Goal: Task Accomplishment & Management: Manage account settings

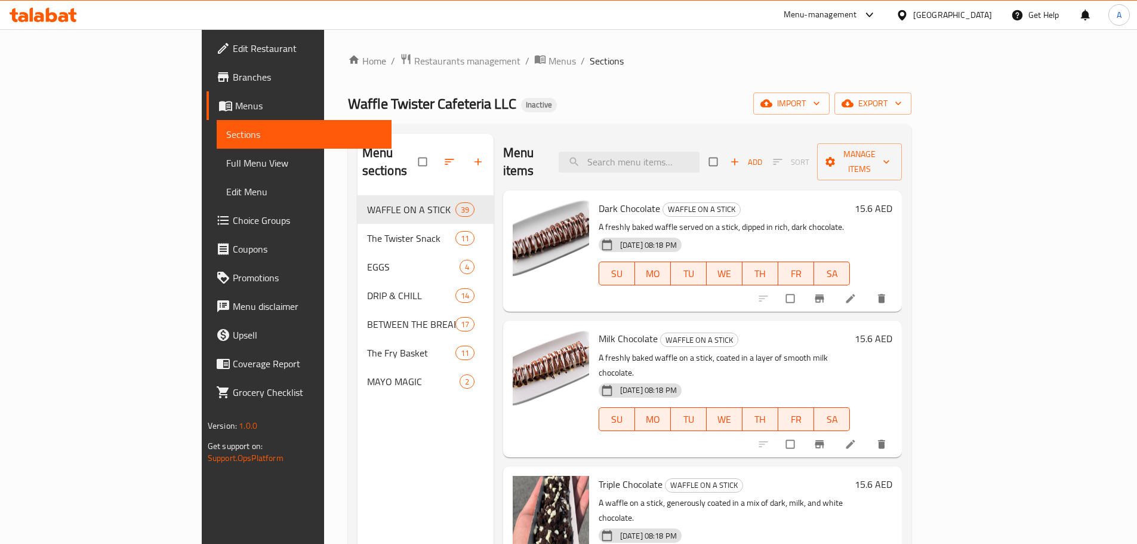
click at [348, 70] on div "Home / Restaurants management / Menus / Sections Waffle Twister Cafeteria LLC I…" at bounding box center [630, 370] width 564 height 634
click at [414, 61] on span "Restaurants management" at bounding box center [467, 61] width 106 height 14
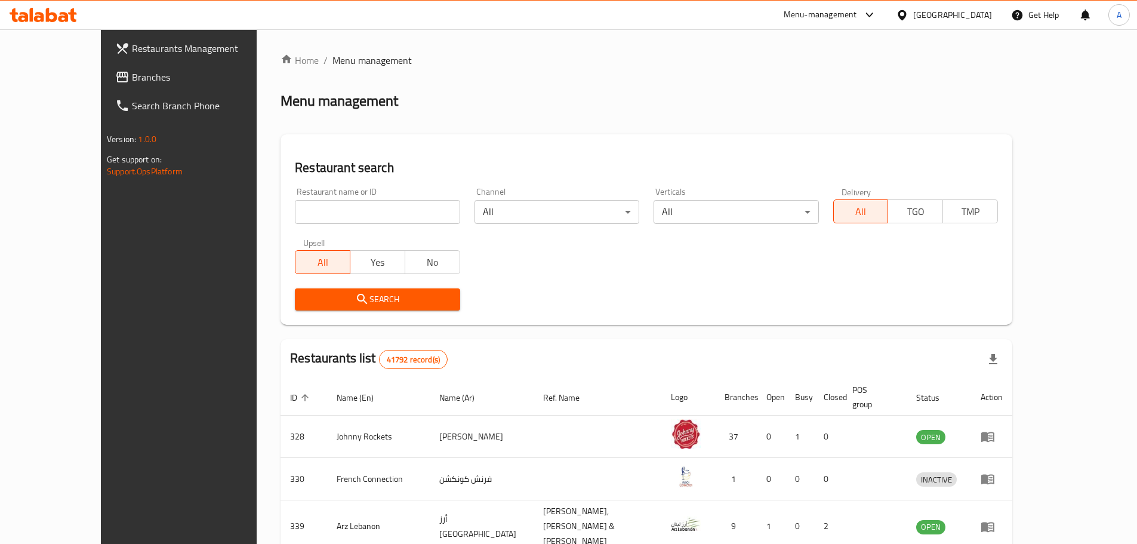
click at [132, 72] on span "Branches" at bounding box center [206, 77] width 149 height 14
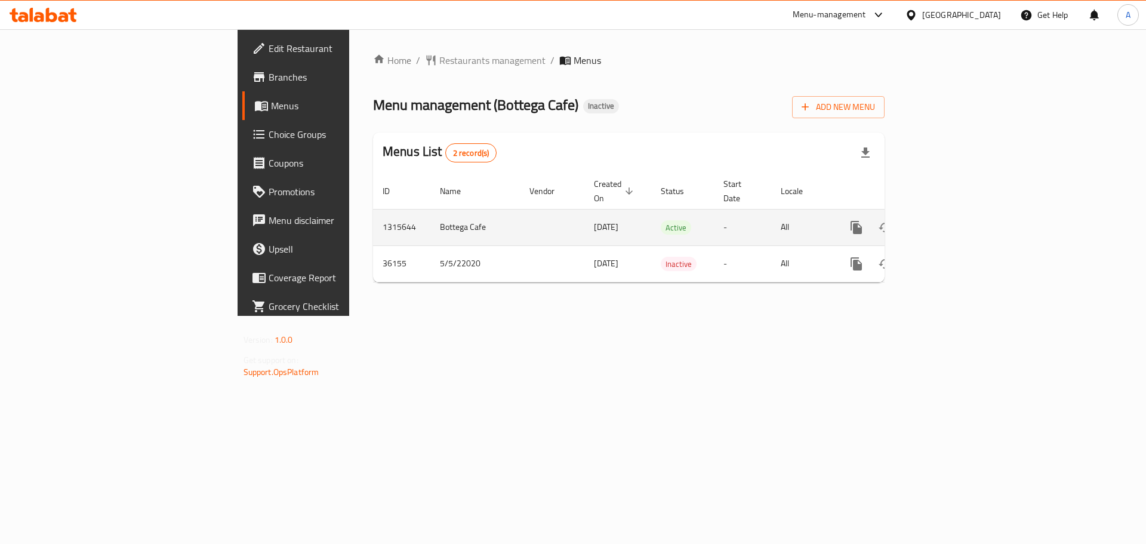
click at [950, 220] on icon "enhanced table" at bounding box center [943, 227] width 14 height 14
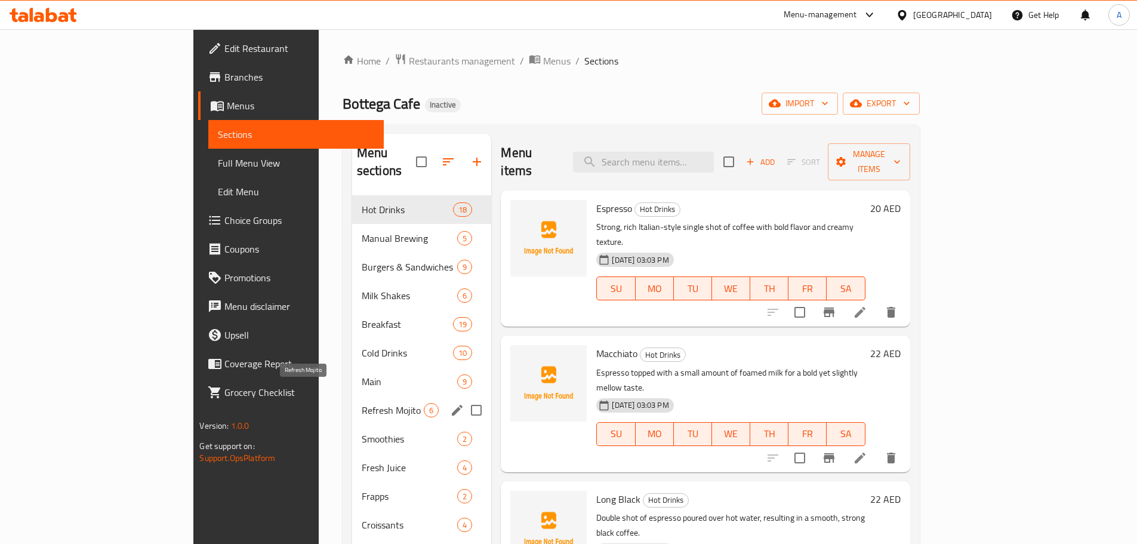
scroll to position [167, 0]
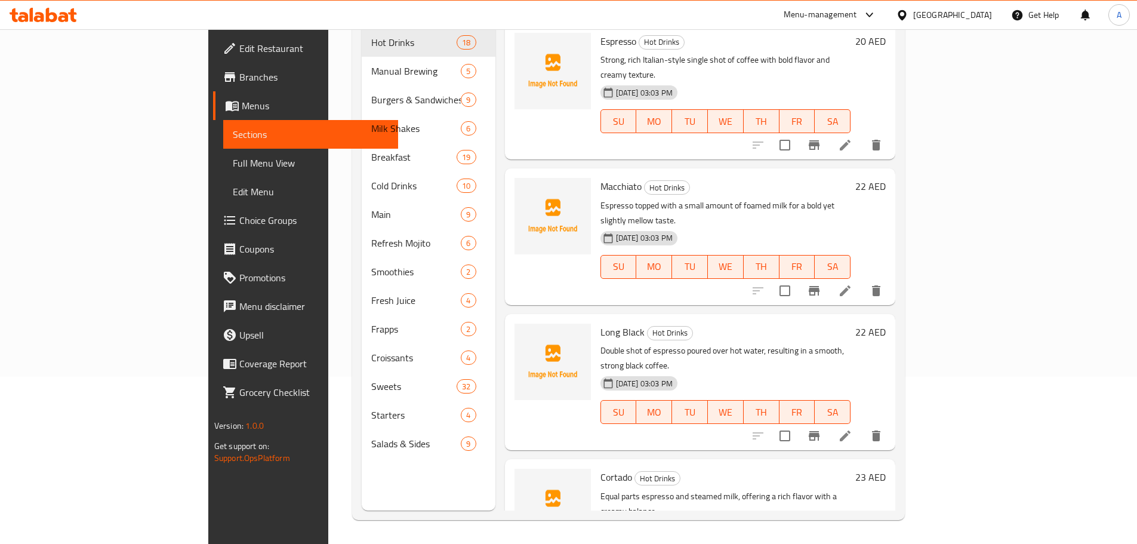
click at [233, 168] on span "Full Menu View" at bounding box center [311, 163] width 156 height 14
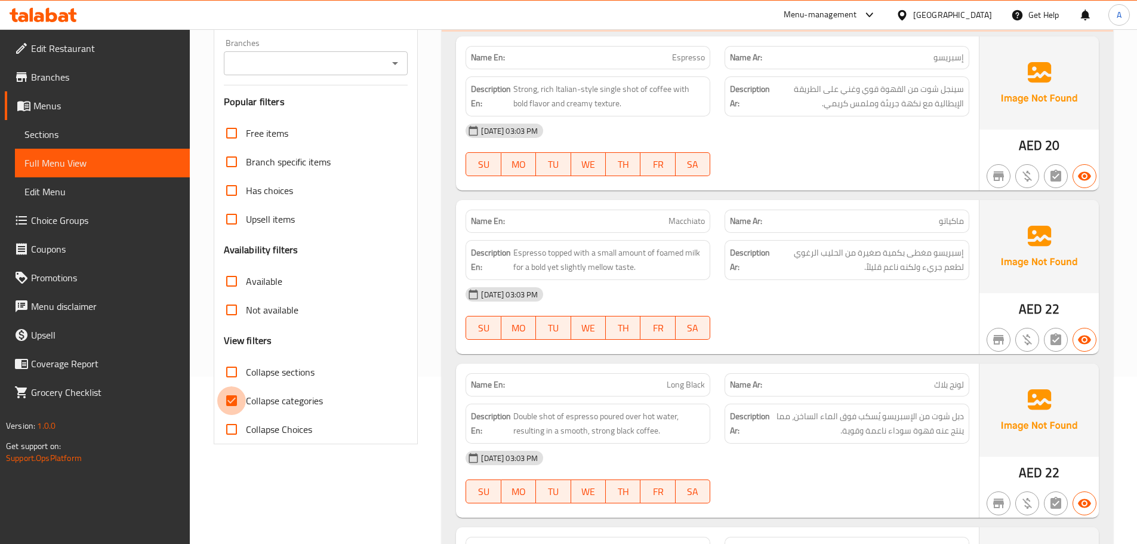
click at [231, 398] on input "Collapse categories" at bounding box center [231, 400] width 29 height 29
checkbox input "false"
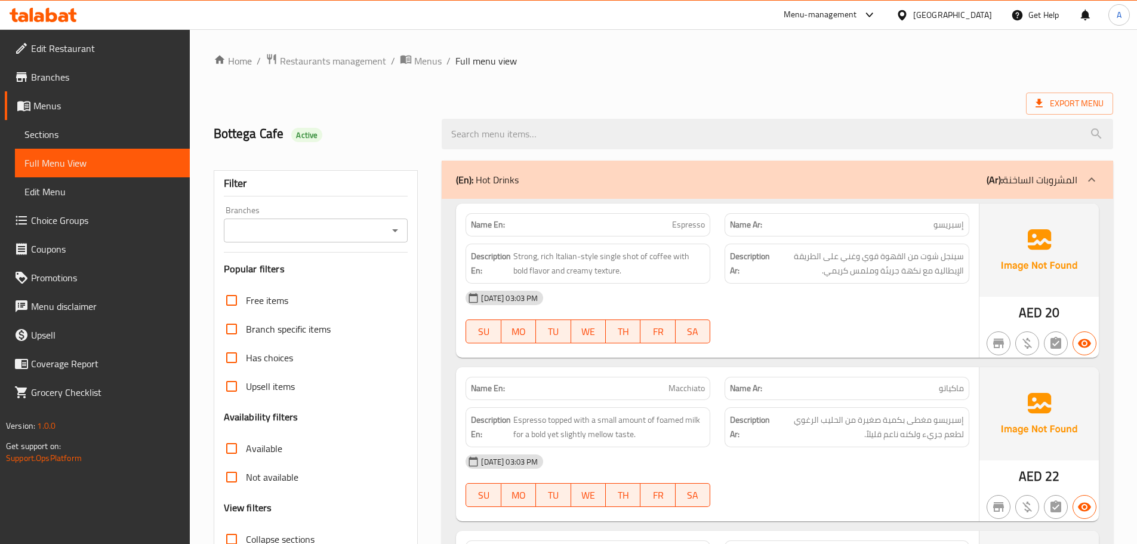
click at [771, 182] on div "(En): Hot Drinks (Ar): المشروبات الساخنة" at bounding box center [767, 180] width 622 height 14
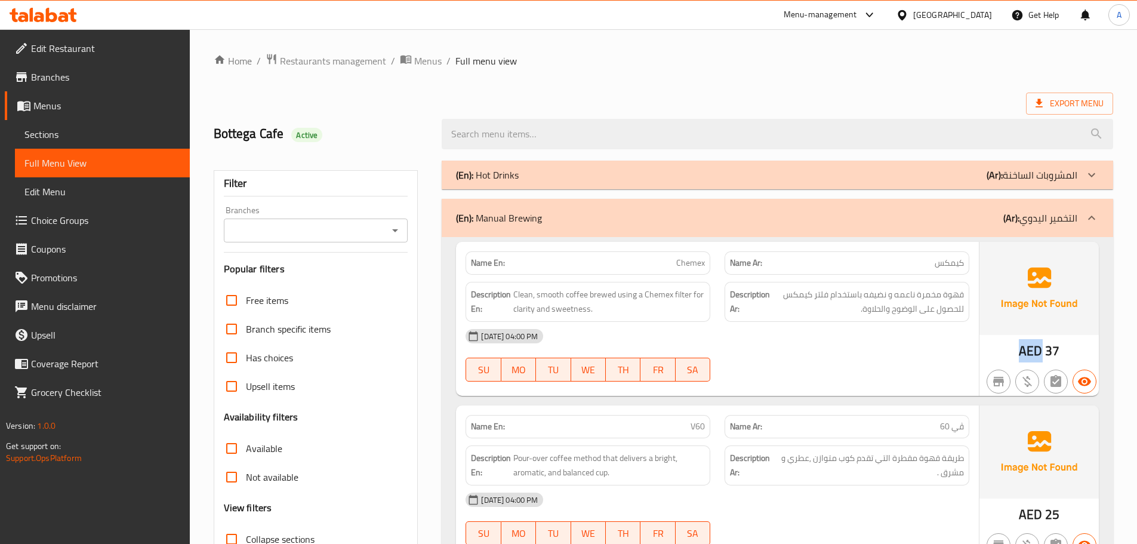
drag, startPoint x: 1042, startPoint y: 353, endPoint x: 1023, endPoint y: 346, distance: 20.4
click at [1023, 346] on span "AED" at bounding box center [1030, 350] width 23 height 23
copy span "AED"
click at [895, 349] on div "03-10-2025 04:00 PM" at bounding box center [718, 336] width 518 height 29
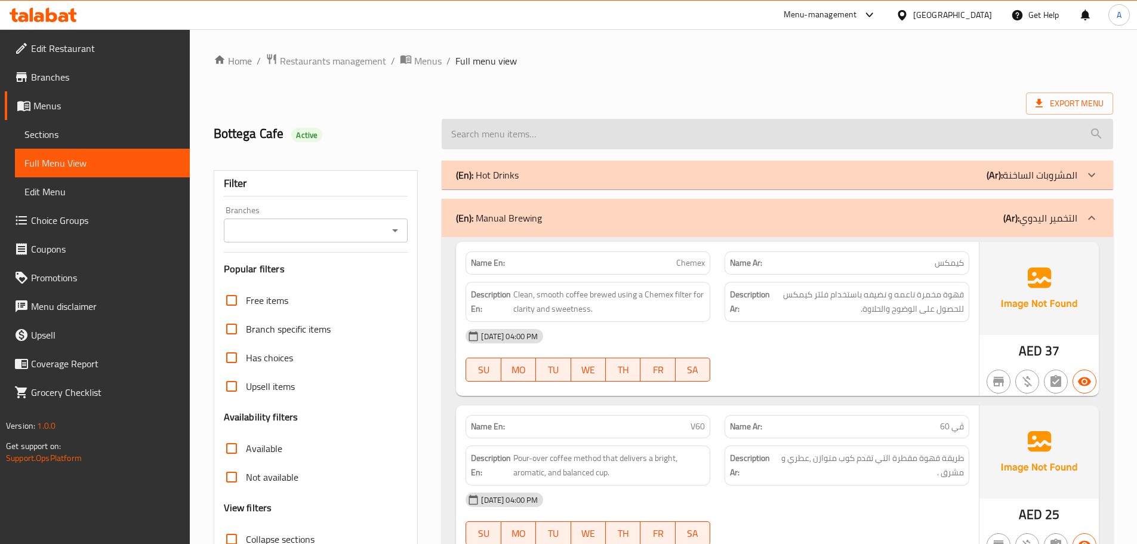
click at [871, 125] on input "search" at bounding box center [778, 134] width 672 height 30
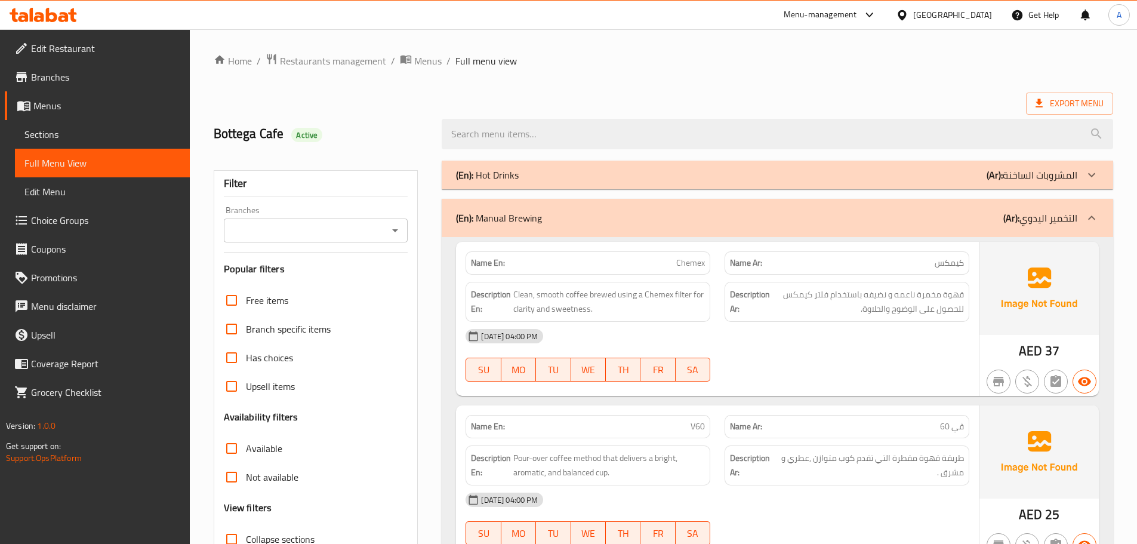
click at [856, 94] on div "Export Menu" at bounding box center [664, 104] width 900 height 22
click at [816, 97] on div "Export Menu" at bounding box center [664, 104] width 900 height 22
drag, startPoint x: 882, startPoint y: 132, endPoint x: 878, endPoint y: 112, distance: 20.3
click at [881, 128] on input "search" at bounding box center [778, 134] width 672 height 30
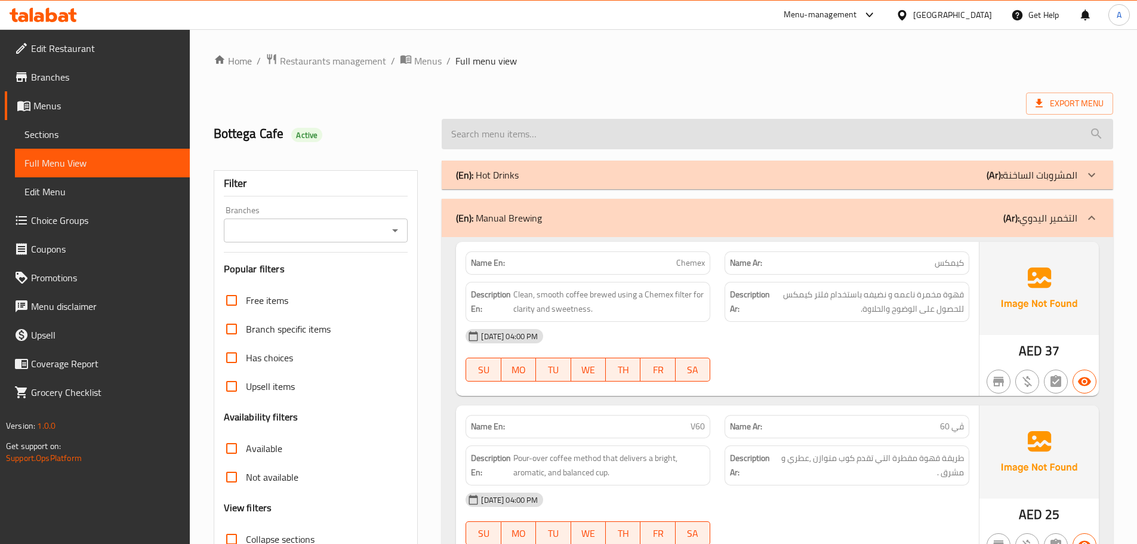
click at [825, 120] on input "search" at bounding box center [778, 134] width 672 height 30
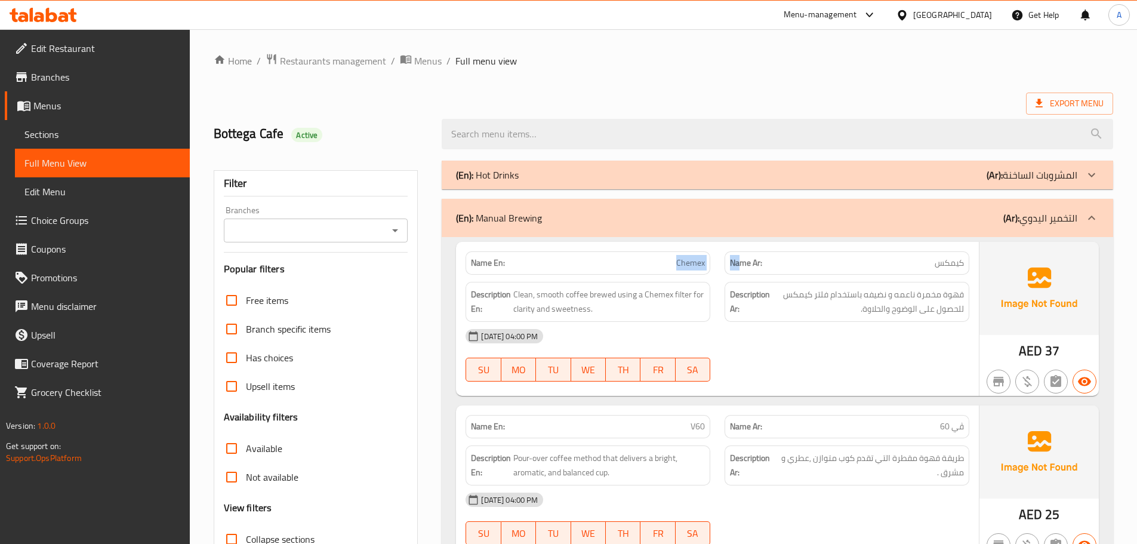
drag, startPoint x: 652, startPoint y: 260, endPoint x: 969, endPoint y: 387, distance: 341.6
click at [905, 320] on div "Name En: Chemex Name Ar: كيمكس Description En: Clean, smooth coffee brewed usin…" at bounding box center [717, 319] width 523 height 154
click at [929, 306] on span "قهوة مخمرة ناعمه و نضيفه باستخدام فلتر كيمكس للحصول على الوضوح والحلاوة." at bounding box center [869, 301] width 192 height 29
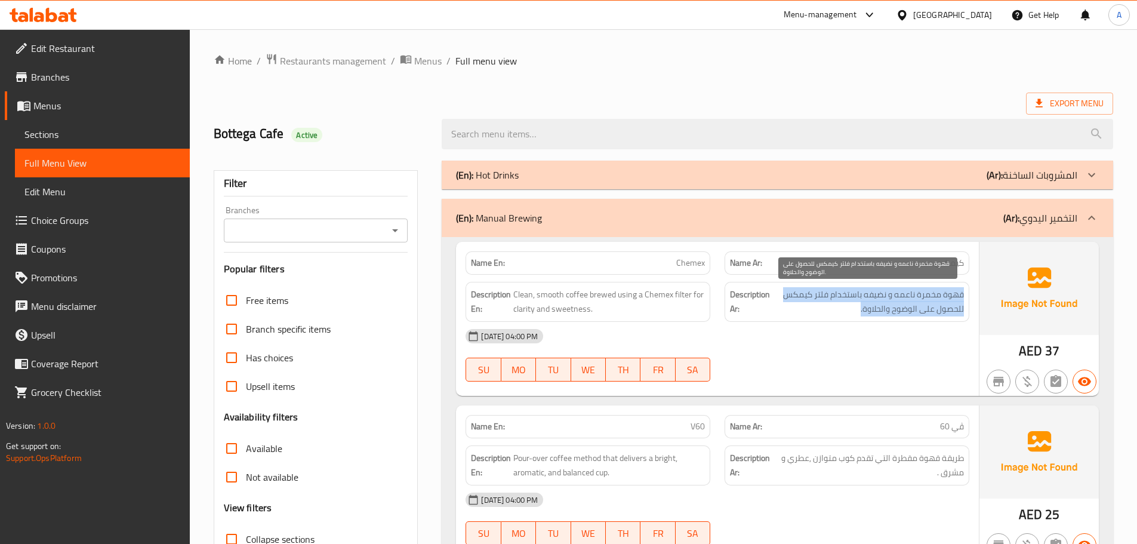
click at [929, 306] on span "قهوة مخمرة ناعمه و نضيفه باستخدام فلتر كيمكس للحصول على الوضوح والحلاوة." at bounding box center [869, 301] width 192 height 29
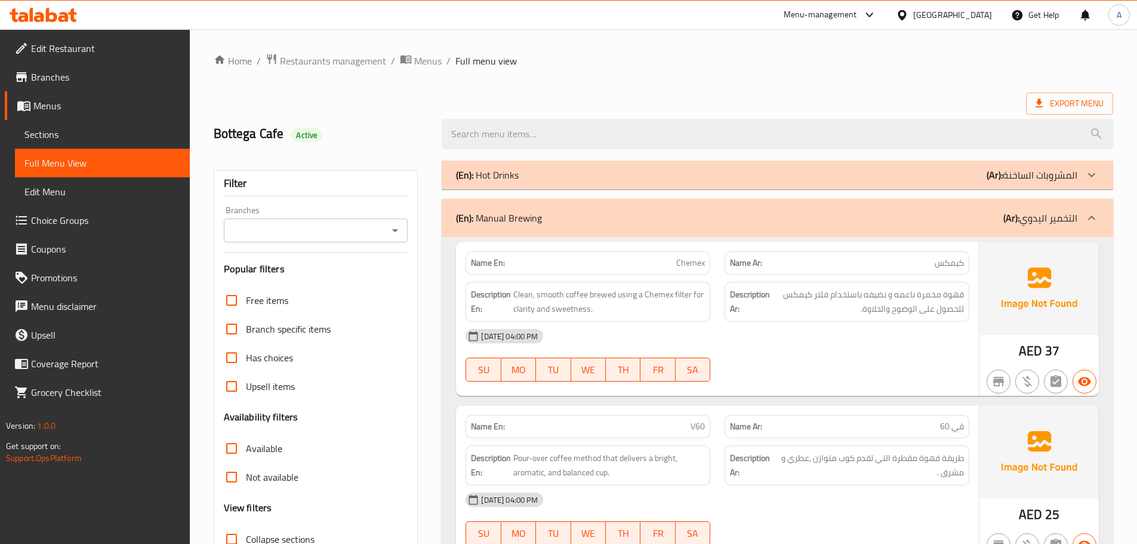
drag, startPoint x: 915, startPoint y: 352, endPoint x: 783, endPoint y: 349, distance: 131.4
click at [915, 353] on div "03-10-2025 04:00 PM SU MO TU WE TH FR SA" at bounding box center [718, 355] width 518 height 67
